Goal: Information Seeking & Learning: Check status

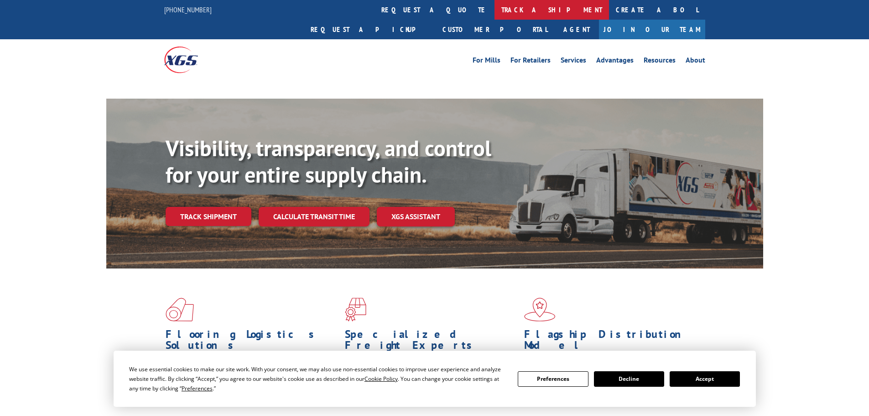
click at [495, 13] on link "track a shipment" at bounding box center [552, 10] width 115 height 20
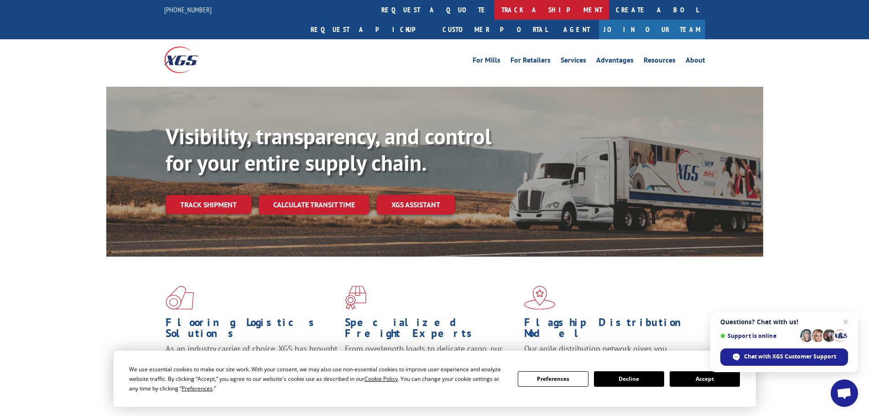
click at [495, 13] on link "track a shipment" at bounding box center [552, 10] width 115 height 20
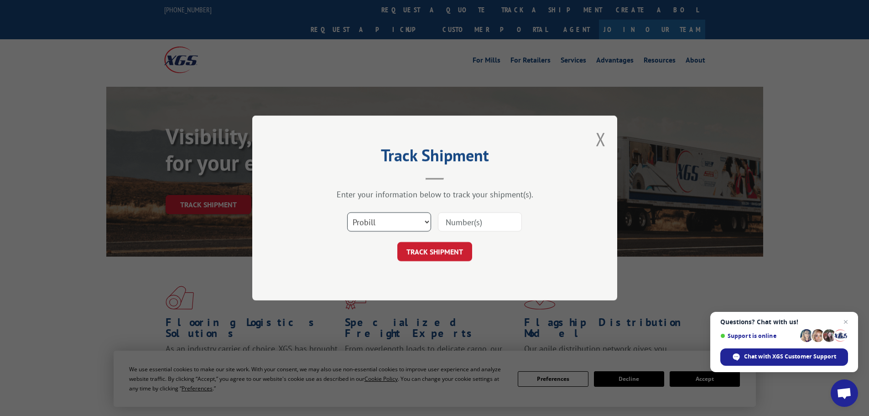
click at [416, 223] on select "Select category... Probill BOL PO" at bounding box center [389, 221] width 84 height 19
click at [479, 220] on input at bounding box center [480, 221] width 84 height 19
paste input "474592315454"
type input "474592315454"
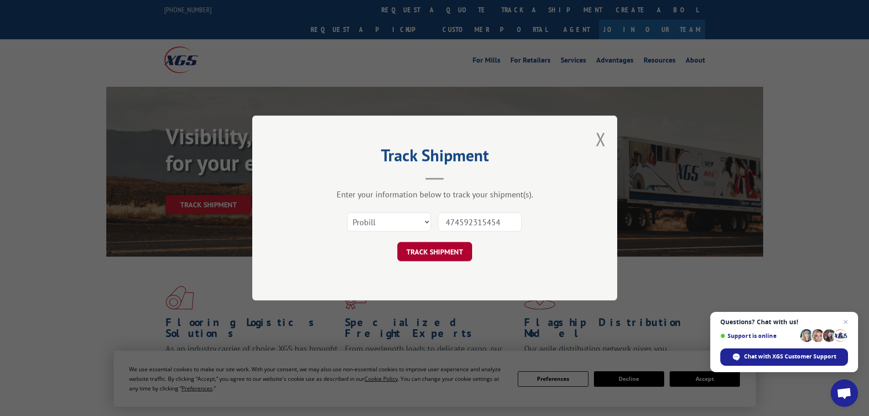
click at [437, 256] on button "TRACK SHIPMENT" at bounding box center [435, 251] width 75 height 19
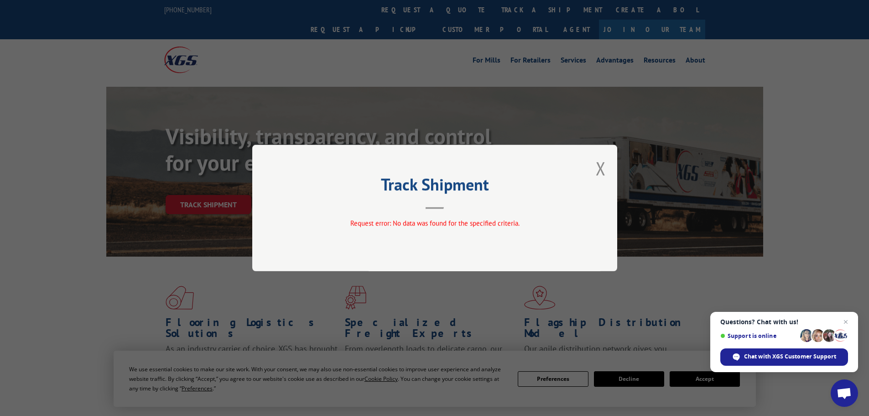
click at [347, 43] on div "Track Shipment Request error: No data was found for the specified criteria." at bounding box center [434, 208] width 869 height 416
click at [602, 169] on button "Close modal" at bounding box center [601, 168] width 10 height 24
